Goal: Information Seeking & Learning: Learn about a topic

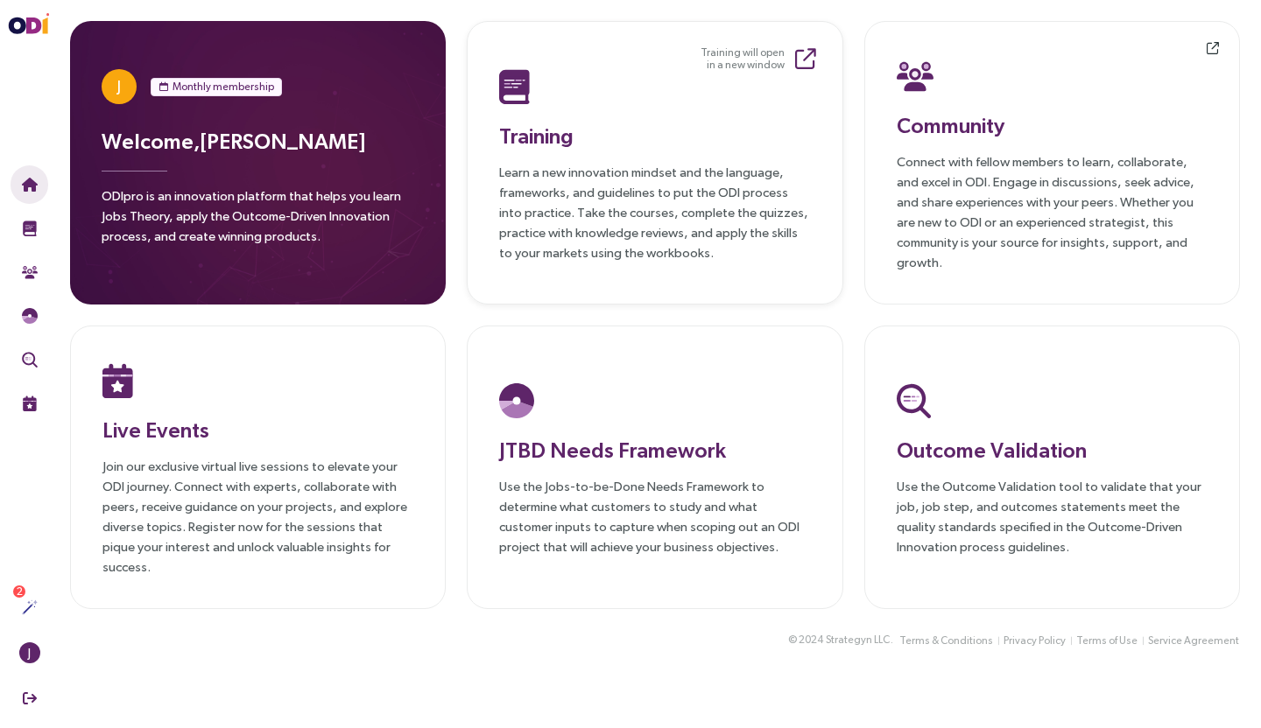
click at [546, 108] on div at bounding box center [654, 87] width 311 height 46
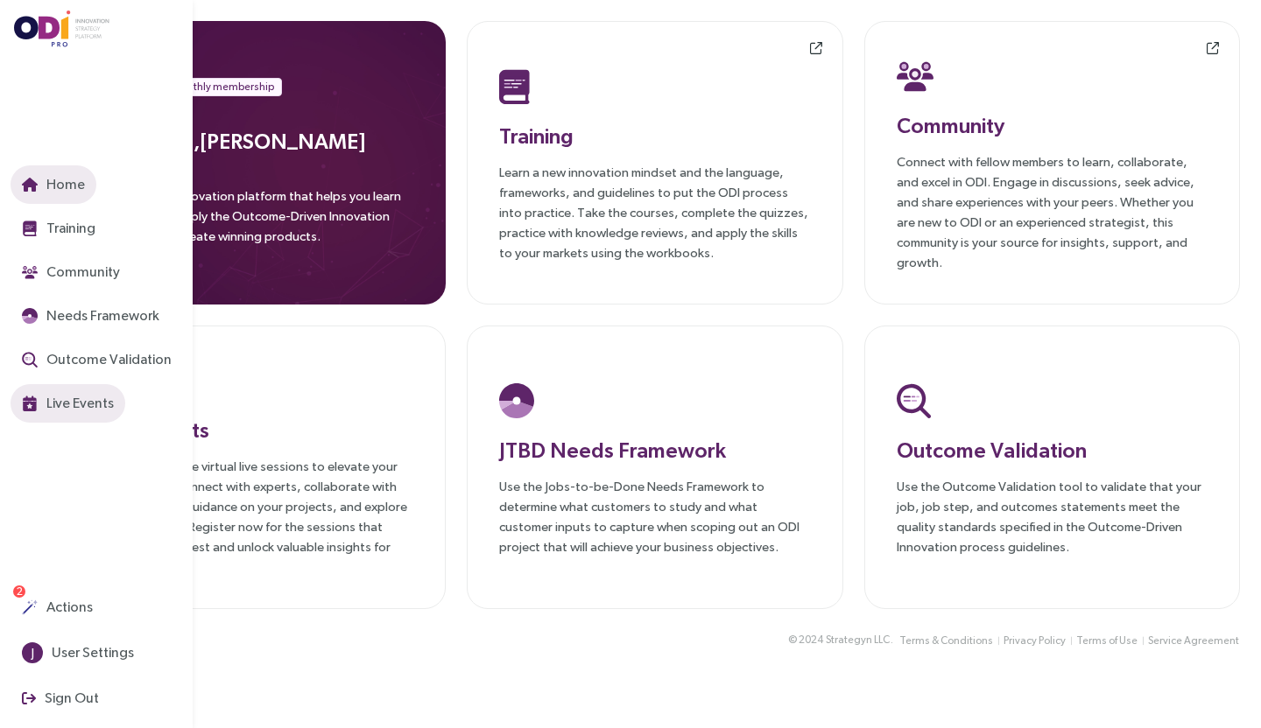
click at [93, 419] on button "Live Events" at bounding box center [68, 403] width 115 height 39
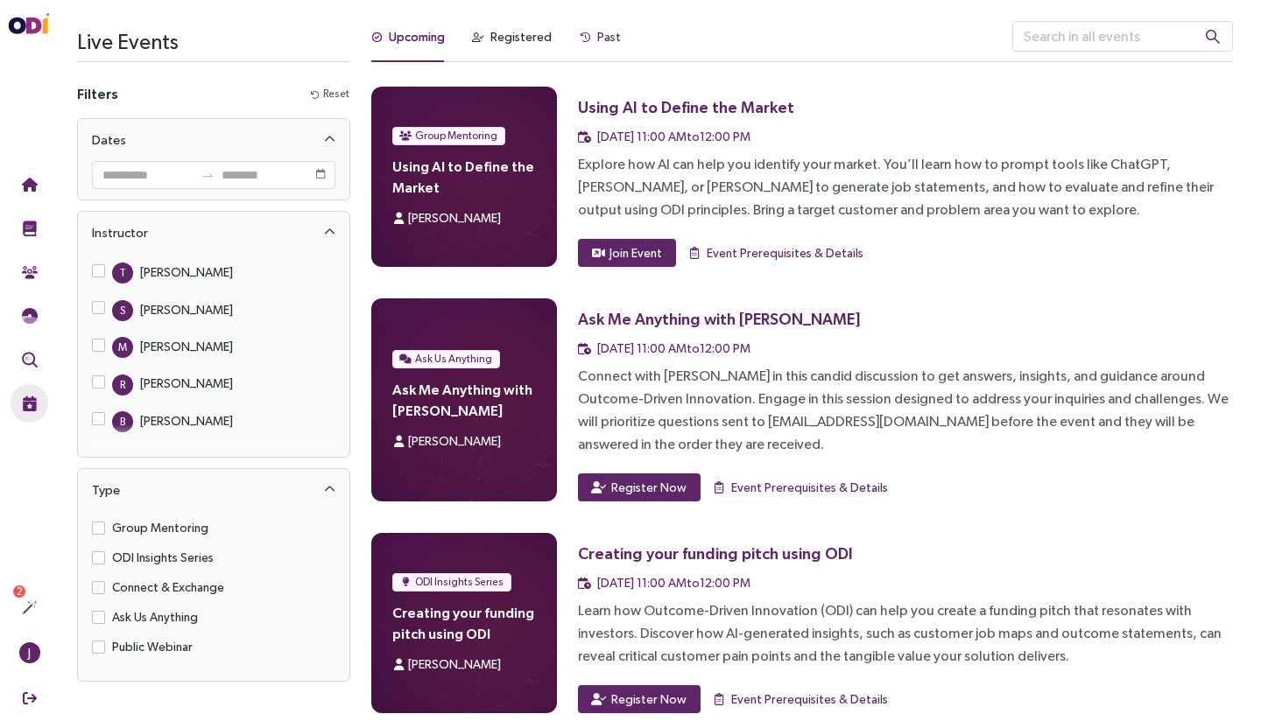
click at [600, 39] on div "Past" at bounding box center [609, 36] width 24 height 19
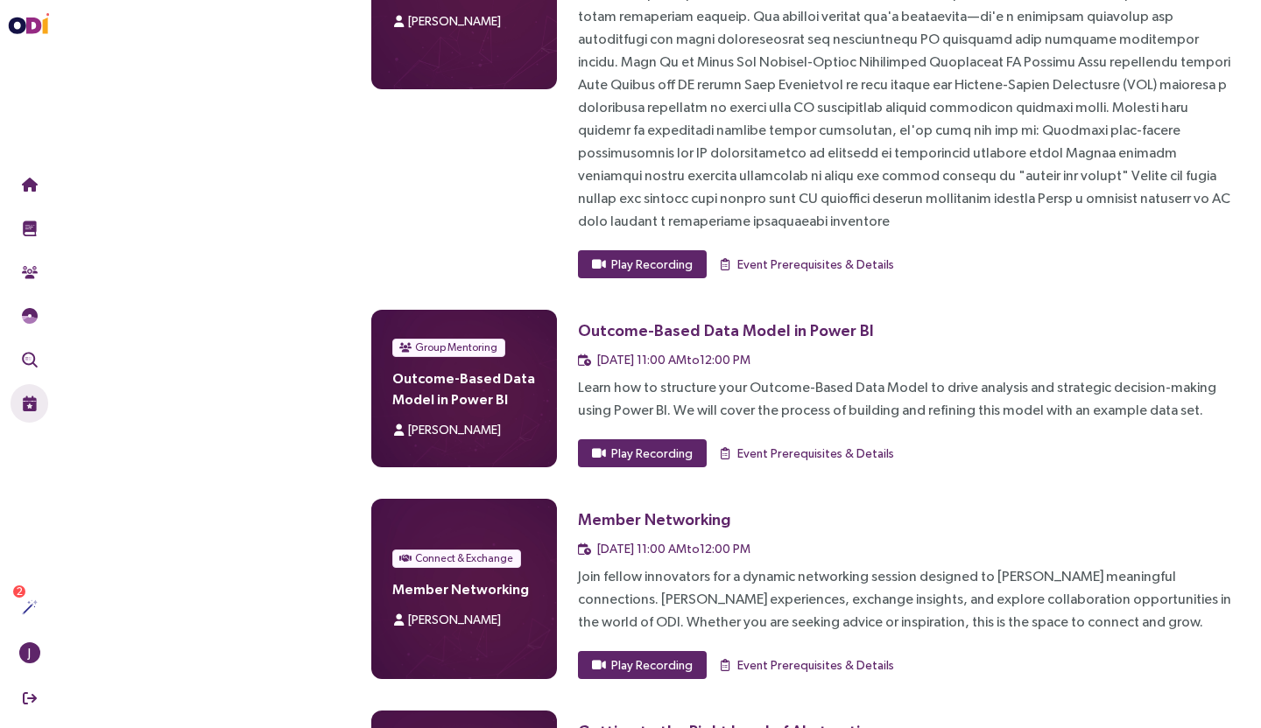
scroll to position [2513, 0]
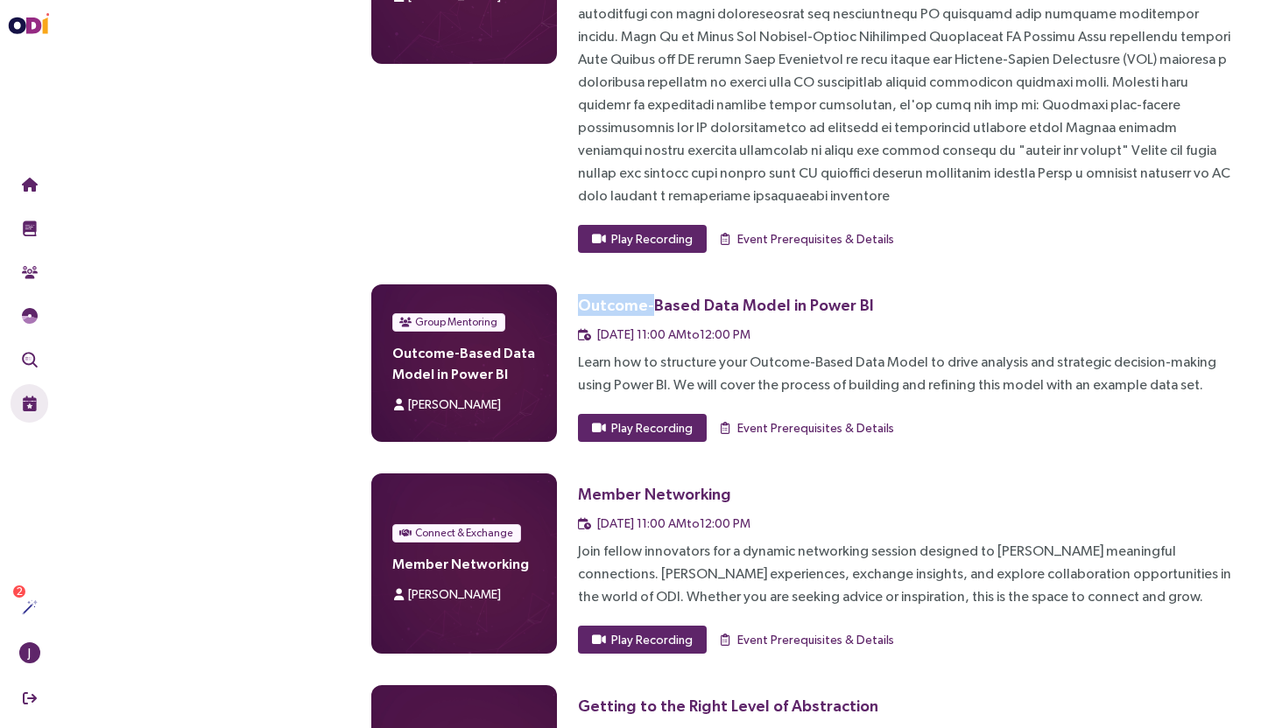
drag, startPoint x: 578, startPoint y: 213, endPoint x: 647, endPoint y: 214, distance: 69.2
click at [647, 294] on div "Outcome-Based Data Model in Power BI" at bounding box center [726, 305] width 296 height 22
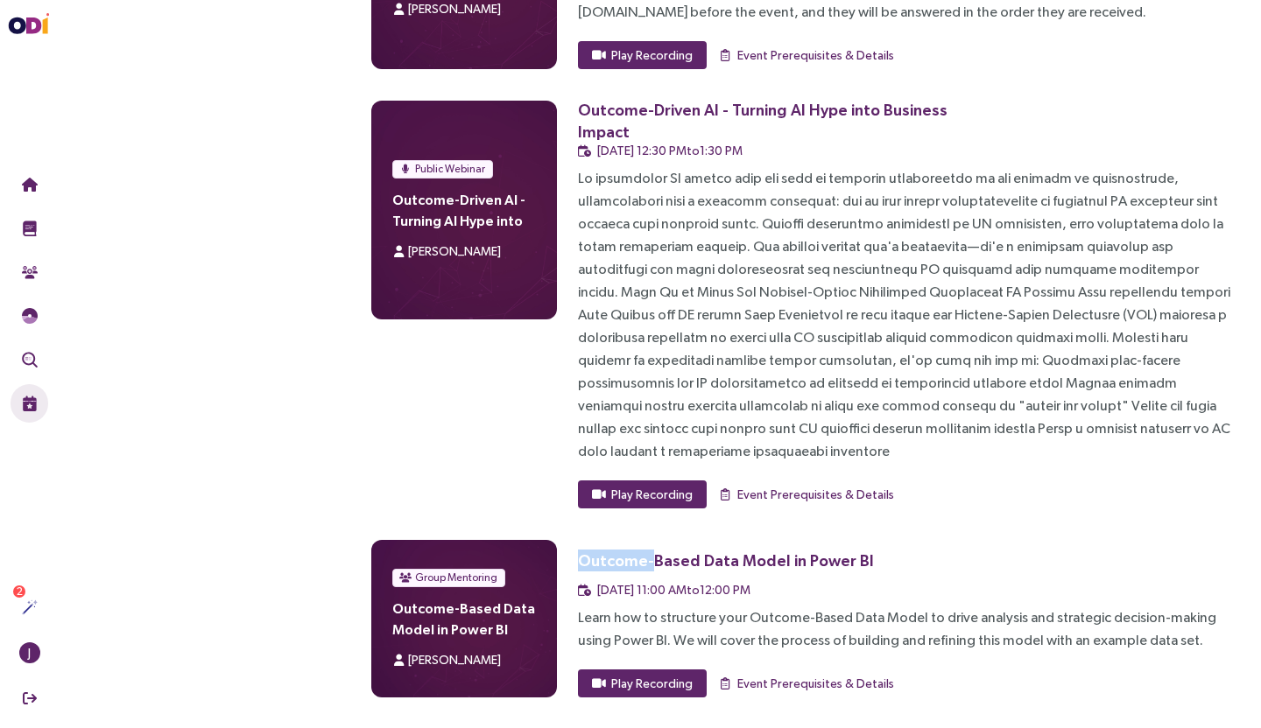
scroll to position [2256, 0]
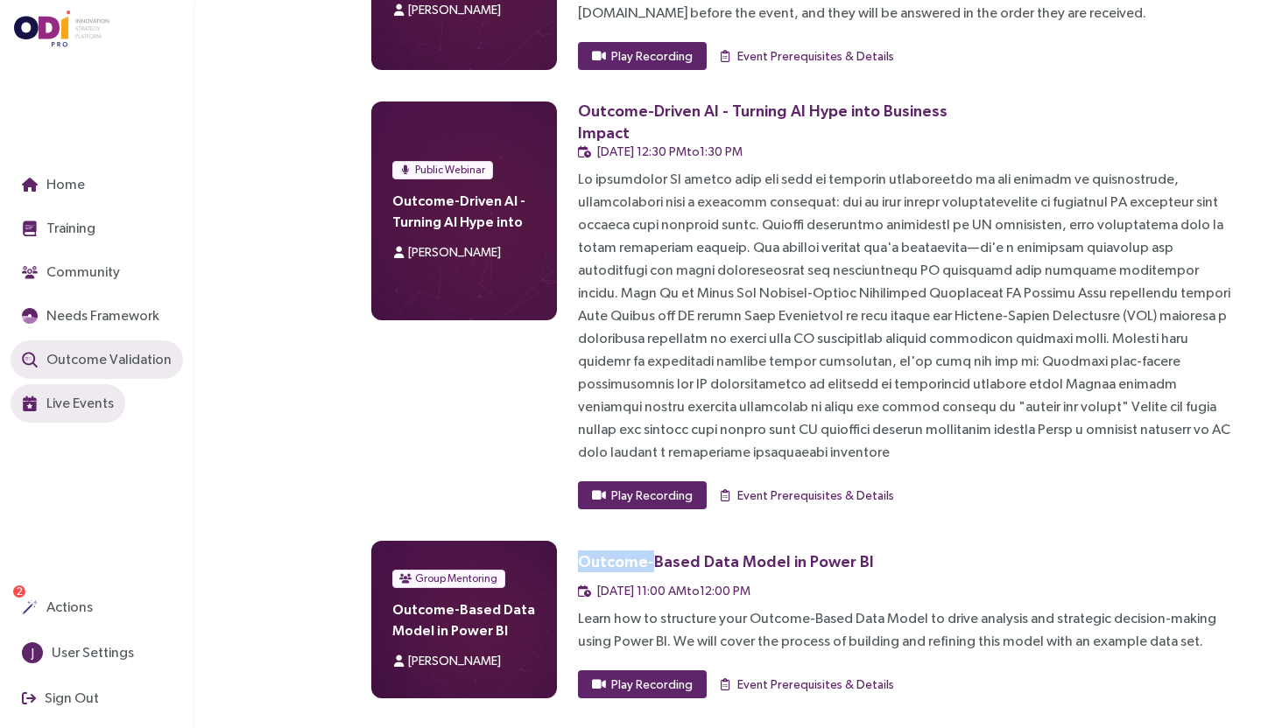
click at [64, 358] on span "Outcome Validation" at bounding box center [107, 359] width 129 height 22
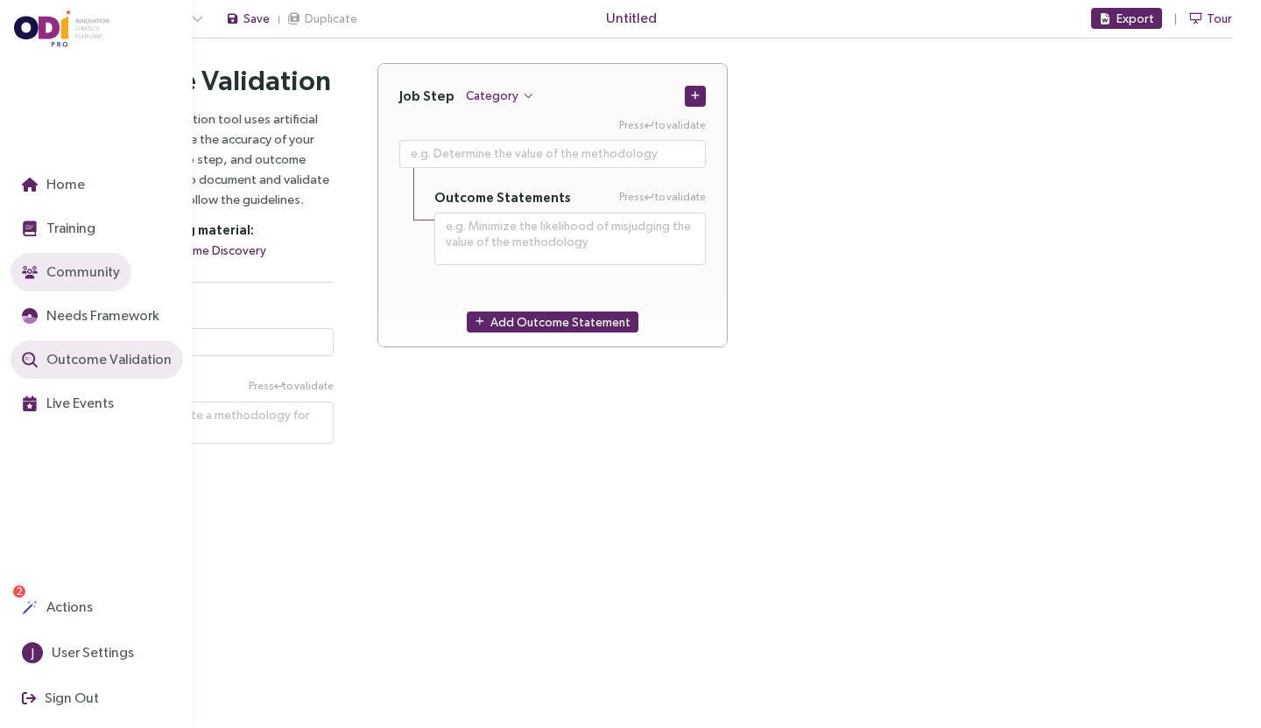
click at [60, 276] on span "Community" at bounding box center [81, 272] width 77 height 22
